Goal: Find specific page/section: Find specific page/section

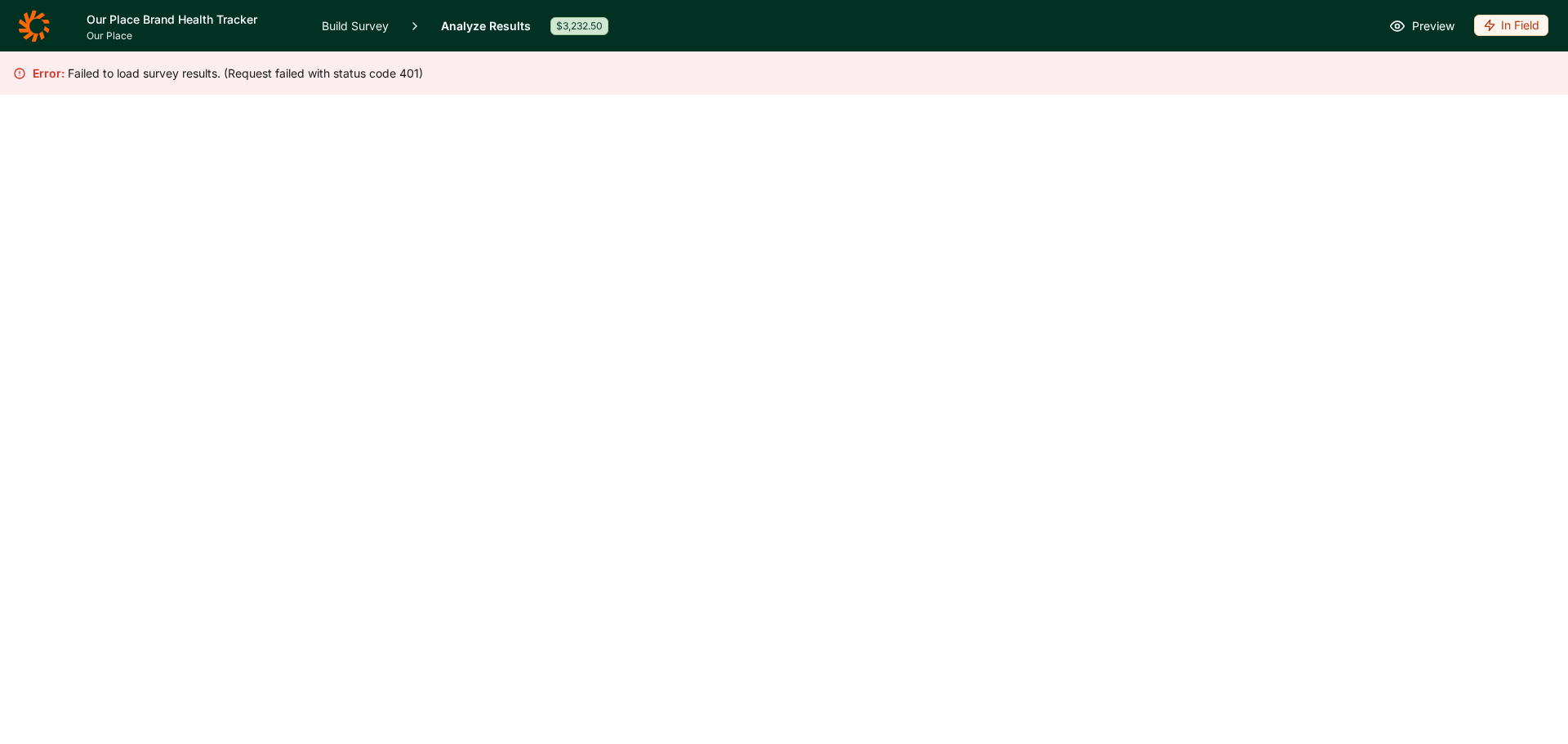
click at [40, 17] on icon at bounding box center [33, 25] width 31 height 31
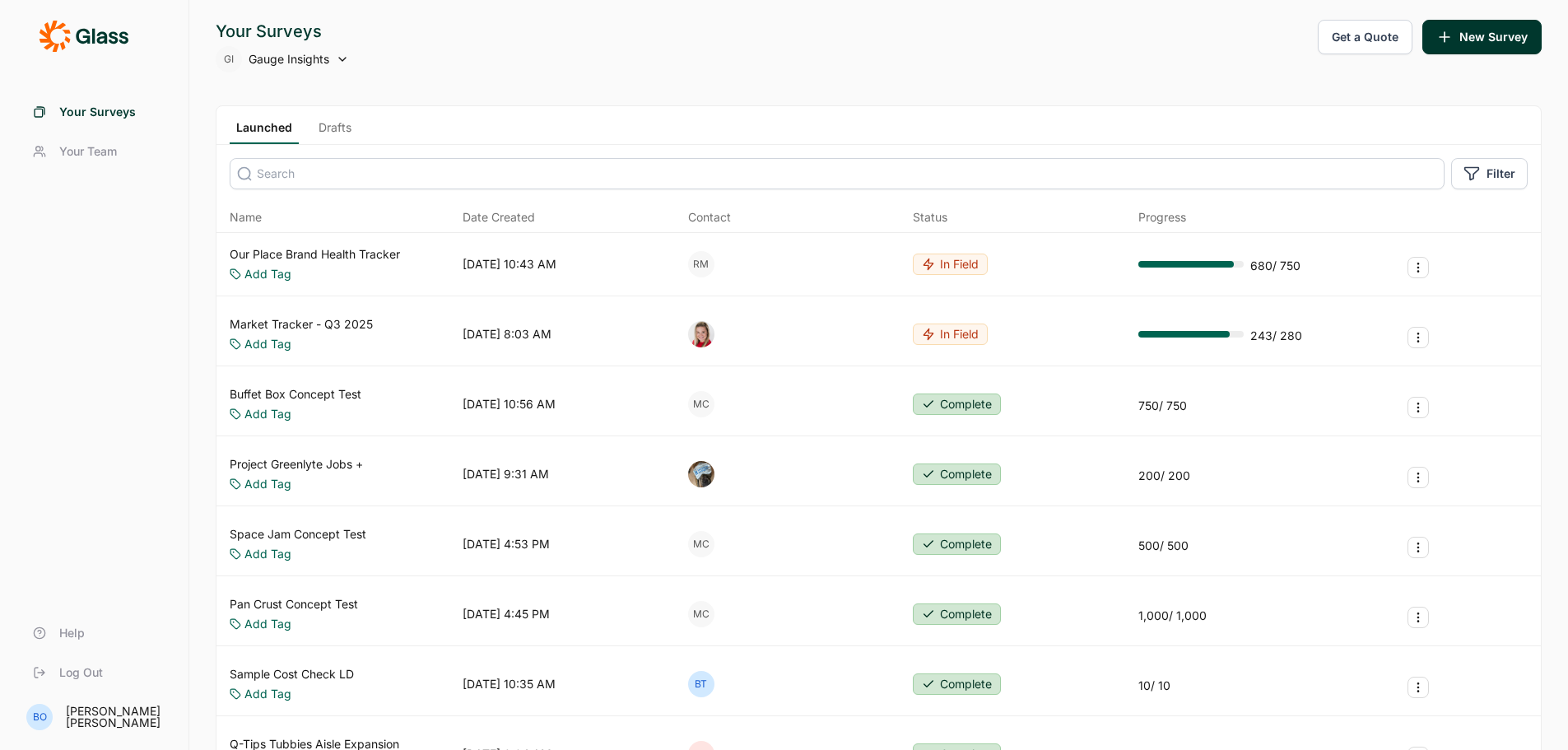
click at [299, 253] on link "Our Place Brand Health Tracker" at bounding box center [315, 255] width 171 height 17
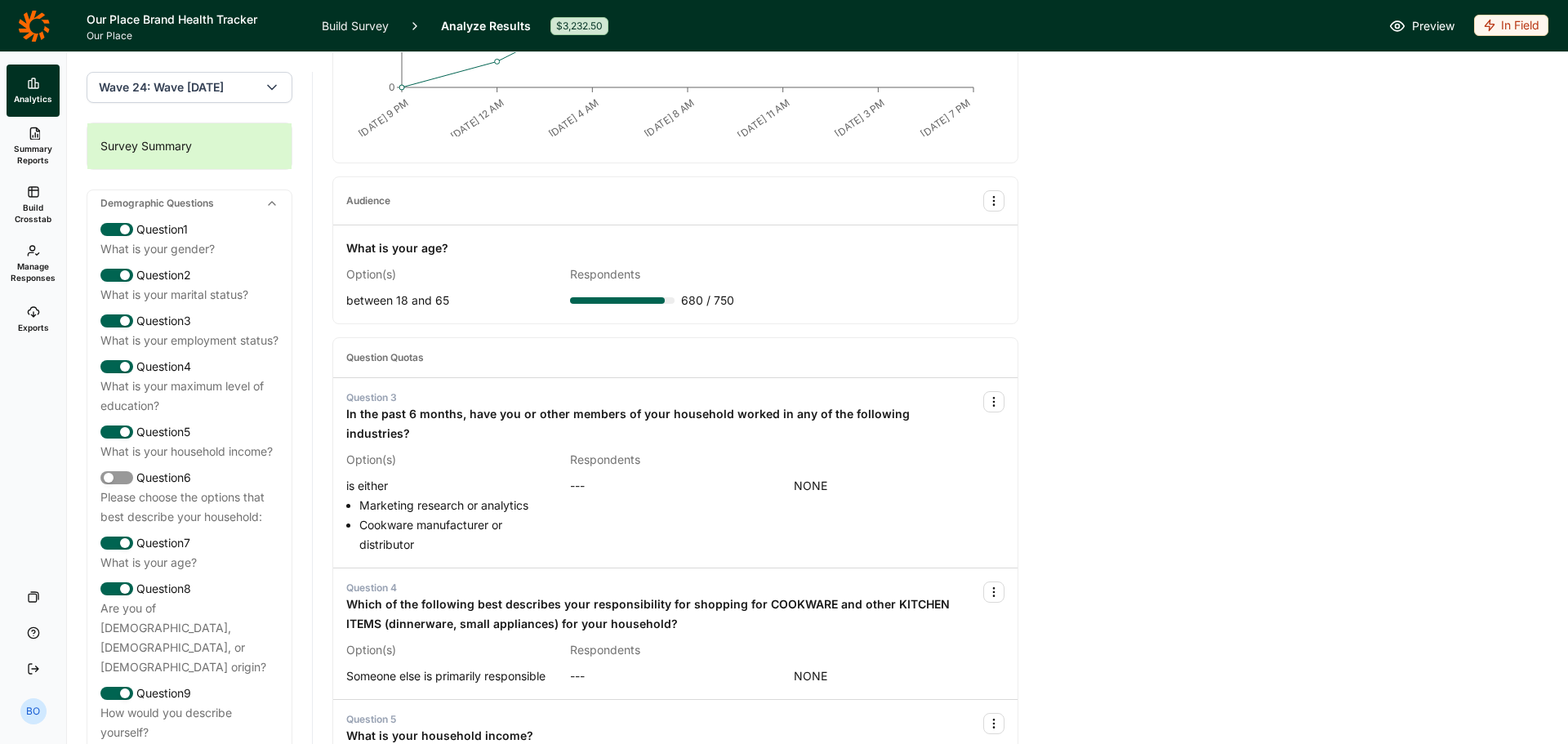
scroll to position [145, 0]
